Goal: Find specific page/section: Find specific page/section

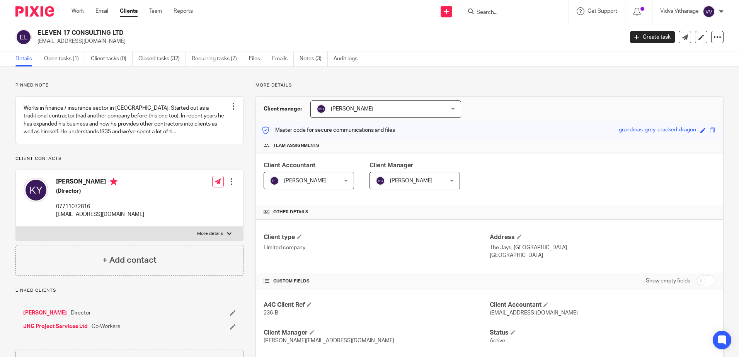
click at [532, 10] on input "Search" at bounding box center [511, 12] width 70 height 7
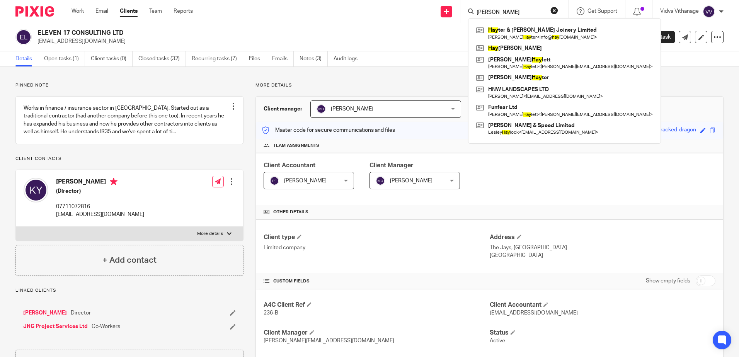
type input "hayter"
click button "submit" at bounding box center [0, 0] width 0 height 0
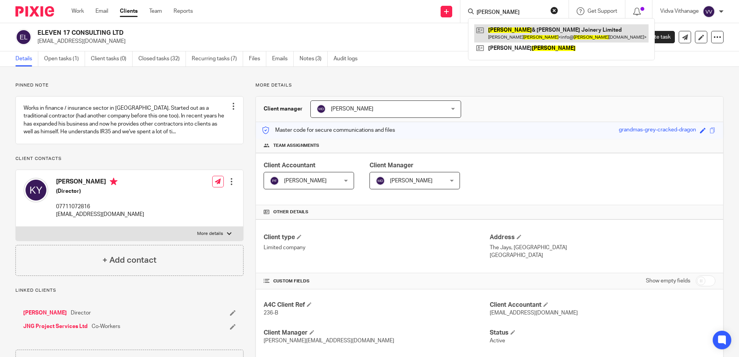
click at [515, 33] on link at bounding box center [561, 33] width 174 height 18
